Goal: Find specific page/section

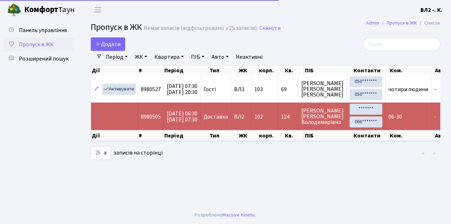
select select "25"
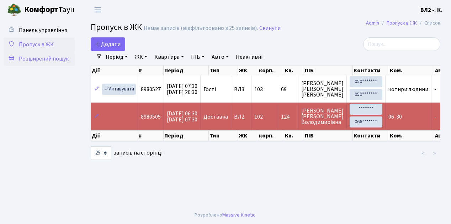
click at [49, 58] on span "Розширений пошук" at bounding box center [44, 59] width 50 height 8
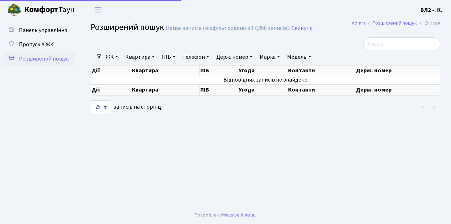
select select "25"
click at [153, 55] on link "Квартира" at bounding box center [139, 57] width 35 height 12
type input "182"
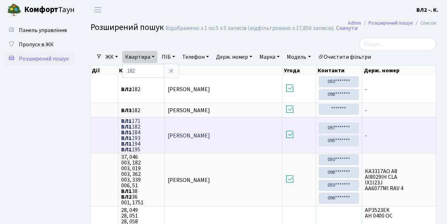
click at [103, 126] on td at bounding box center [104, 135] width 27 height 36
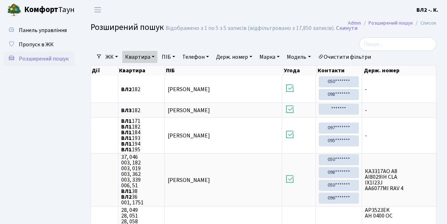
click at [54, 95] on ul "Панель управління Пропуск в ЖК Розширений пошук" at bounding box center [39, 164] width 71 height 283
click at [48, 43] on span "Пропуск в ЖК" at bounding box center [36, 45] width 35 height 8
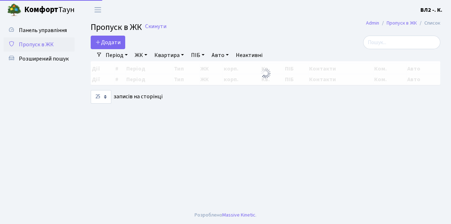
select select "25"
